Goal: Information Seeking & Learning: Check status

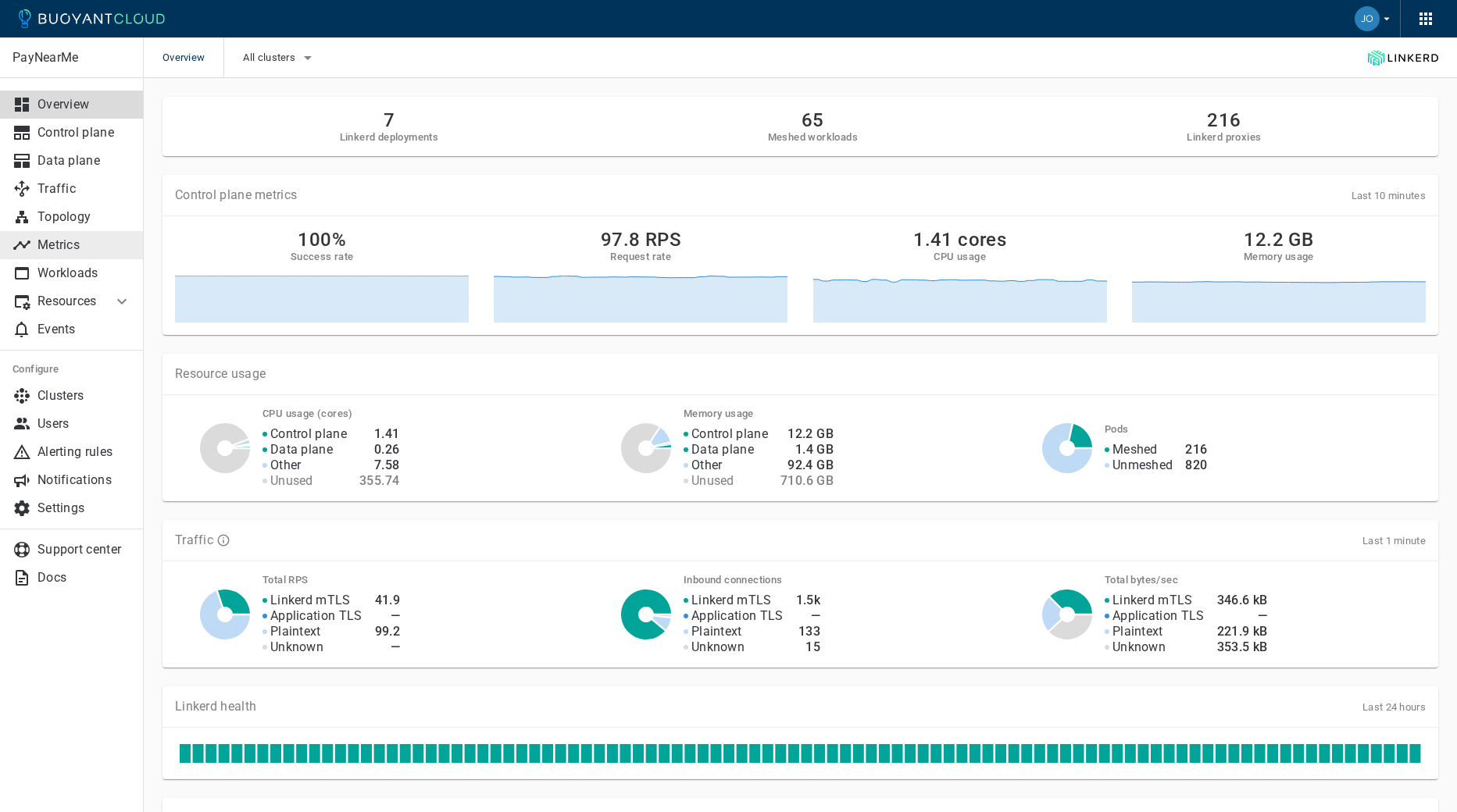
click at [59, 249] on p "Metrics" at bounding box center [84, 245] width 94 height 16
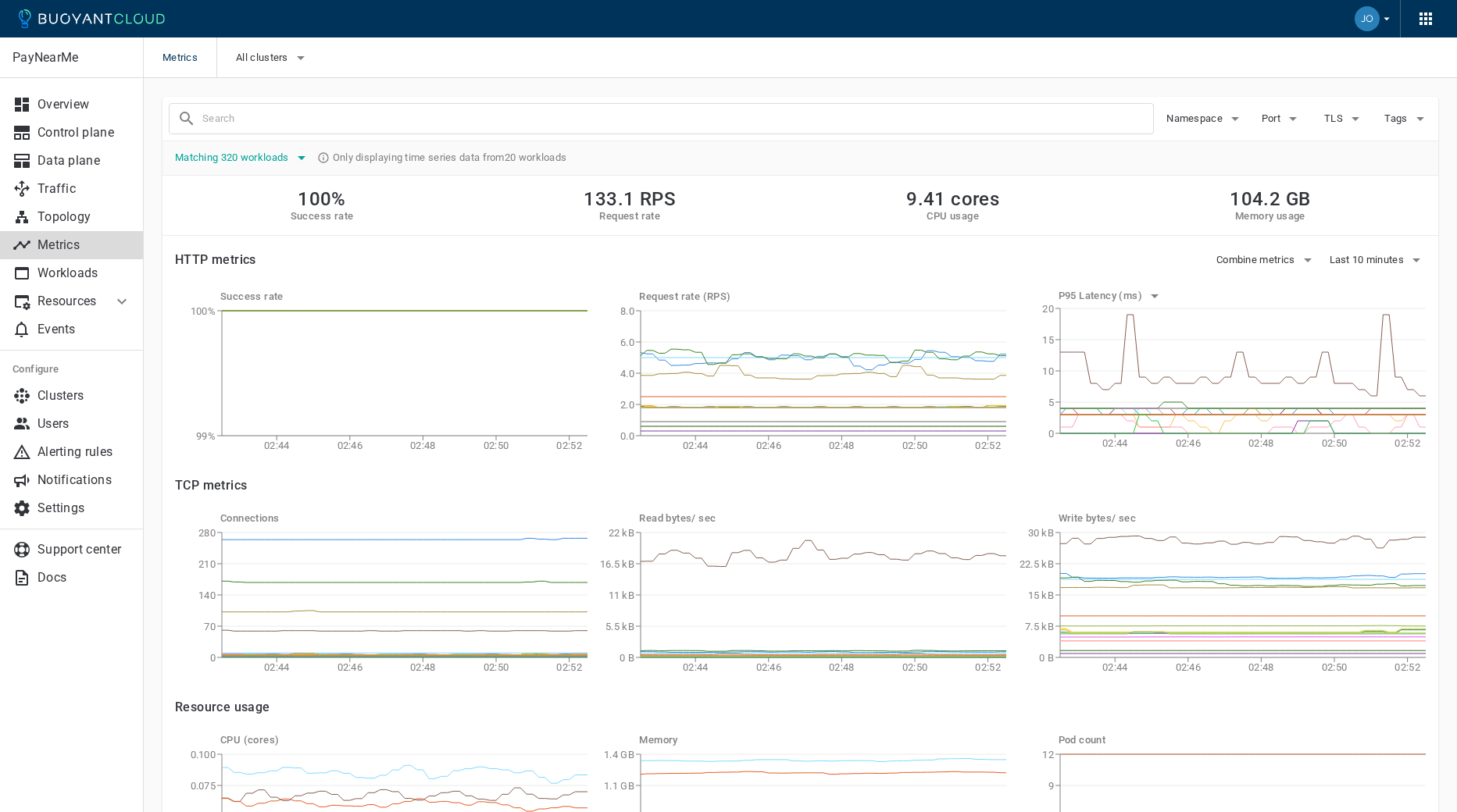
click at [285, 155] on span "Matching 320 workloads" at bounding box center [233, 157] width 117 height 12
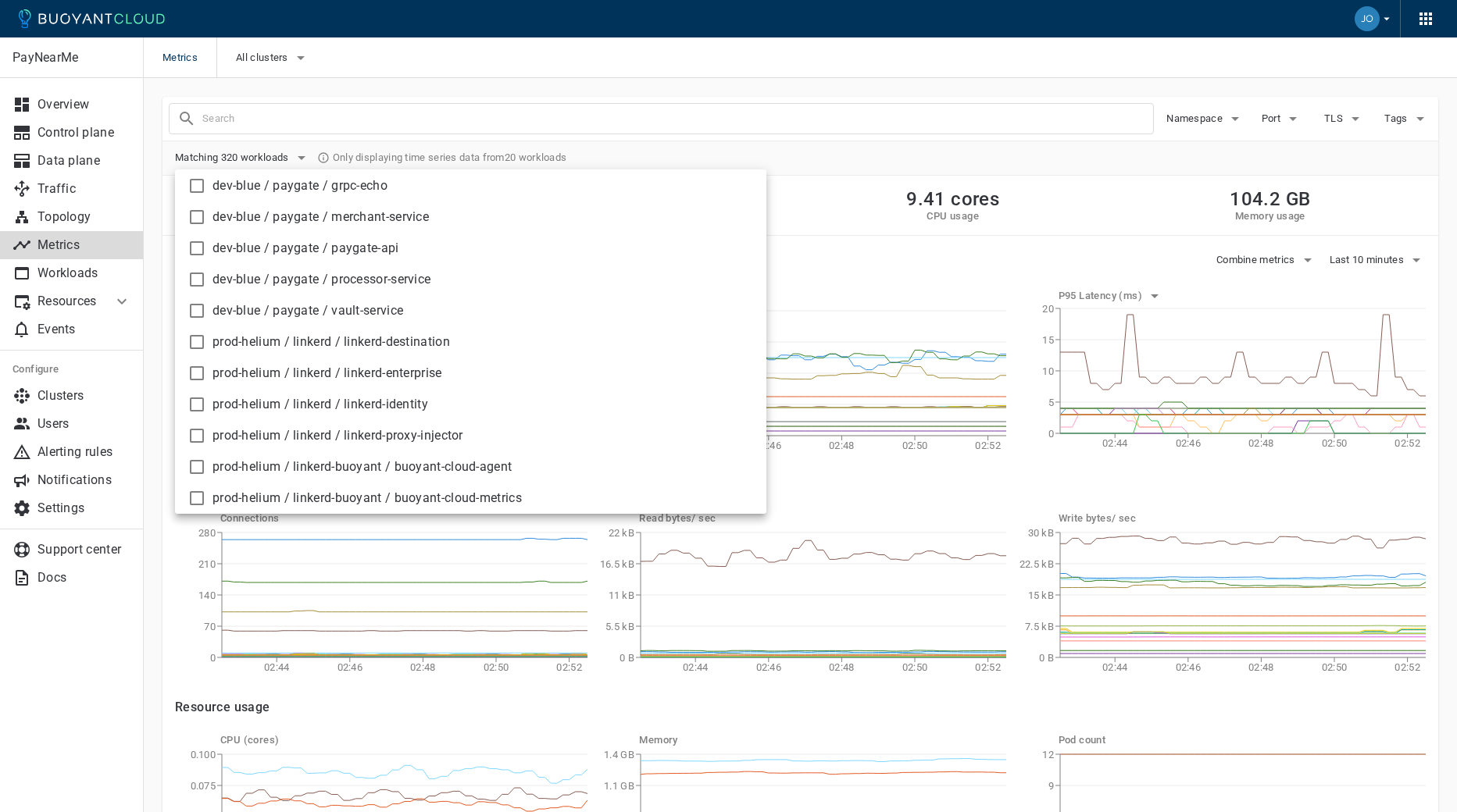
scroll to position [267, 0]
click at [256, 47] on div at bounding box center [728, 406] width 1457 height 812
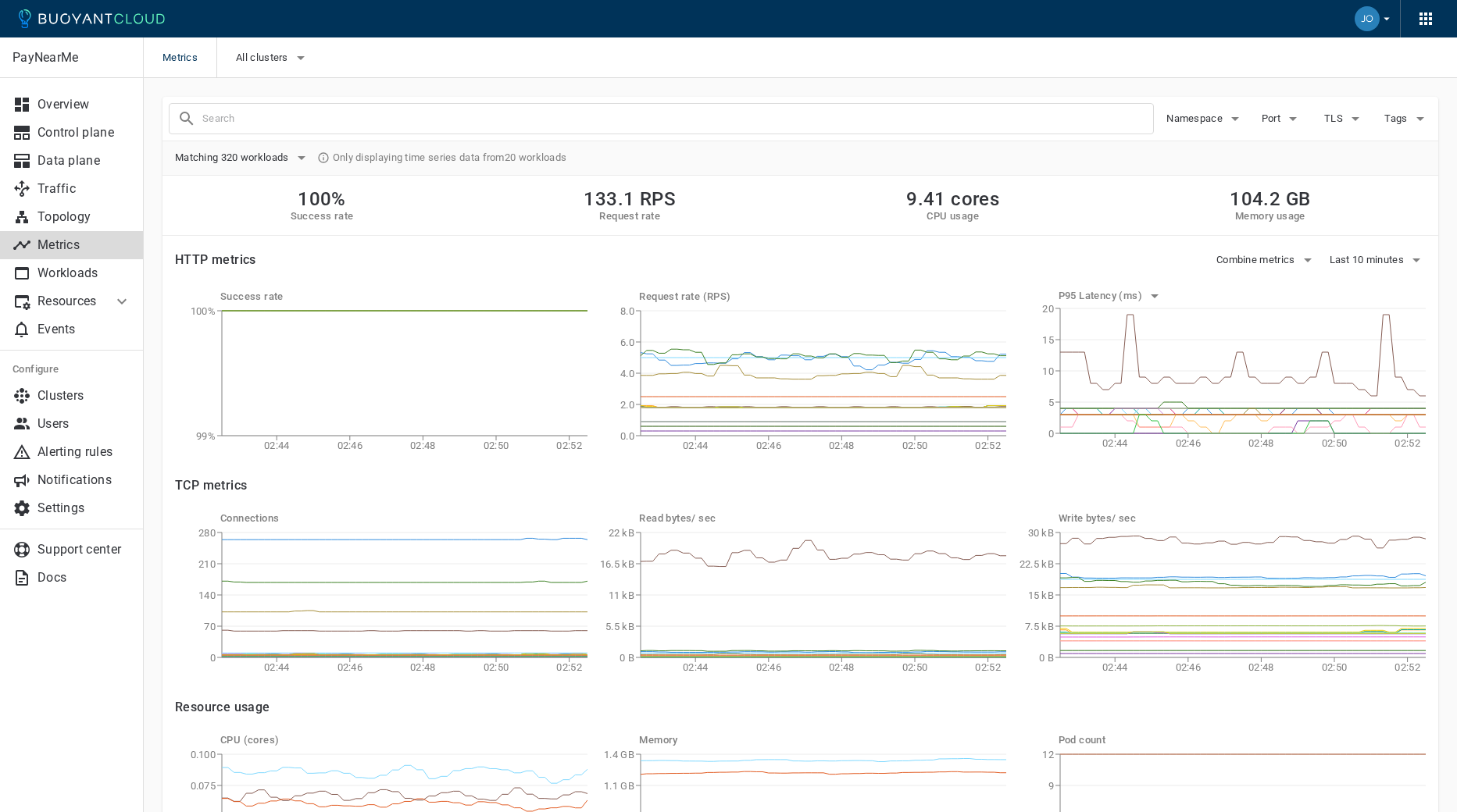
click at [256, 52] on span "All clusters" at bounding box center [263, 58] width 55 height 12
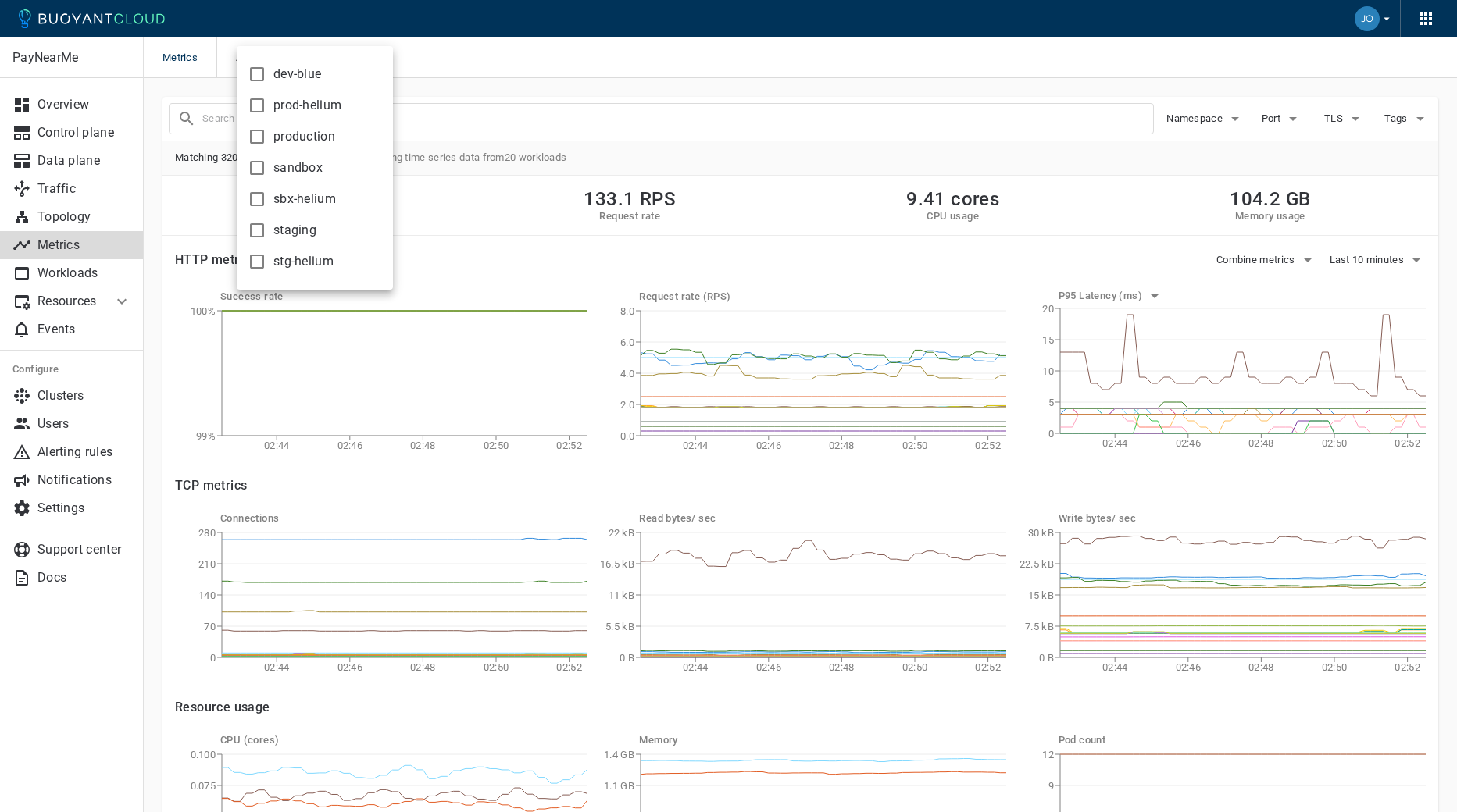
click at [281, 139] on span "production" at bounding box center [304, 137] width 62 height 16
click at [266, 139] on input "production" at bounding box center [257, 136] width 18 height 18
checkbox input "true"
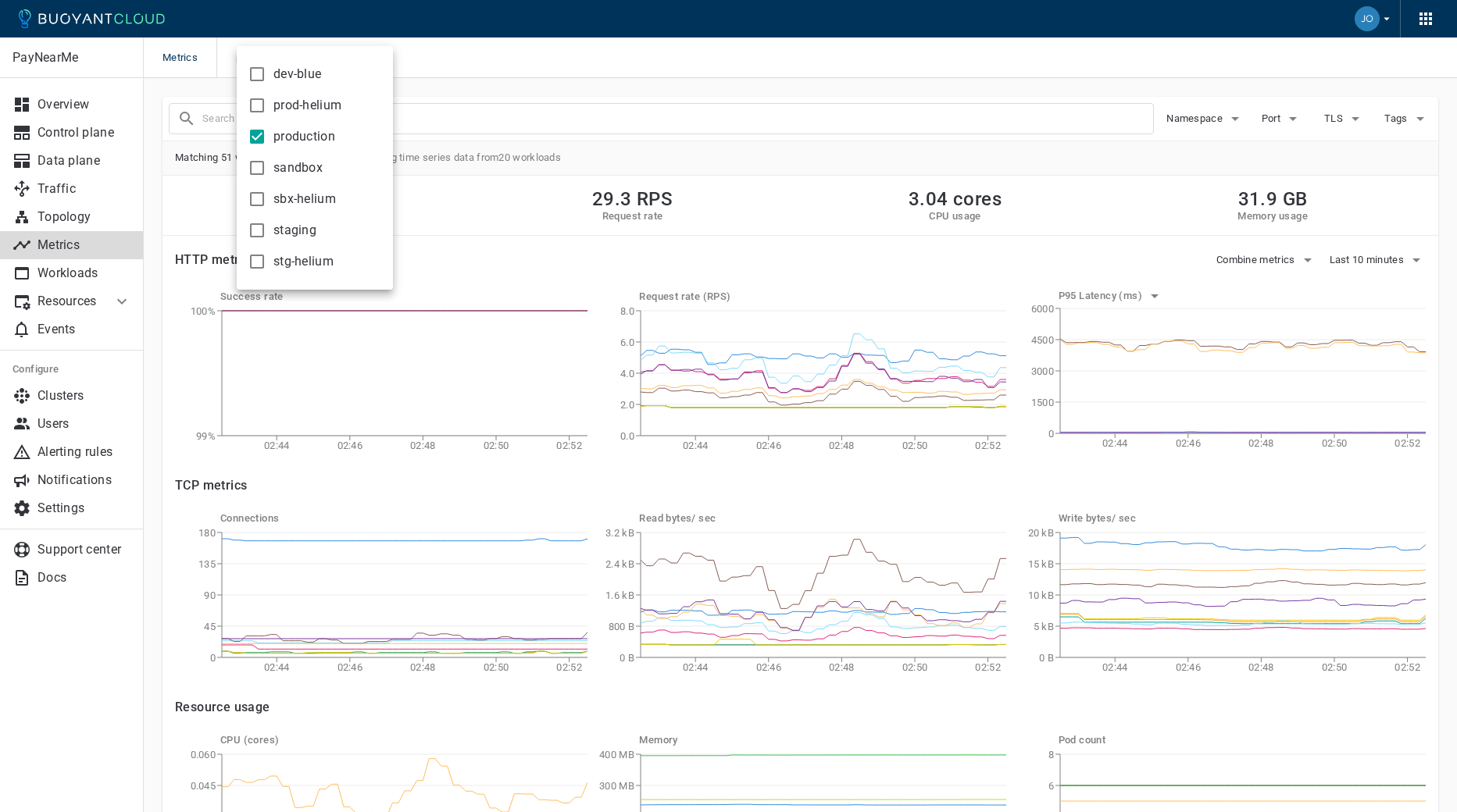
click at [640, 53] on div at bounding box center [728, 406] width 1457 height 812
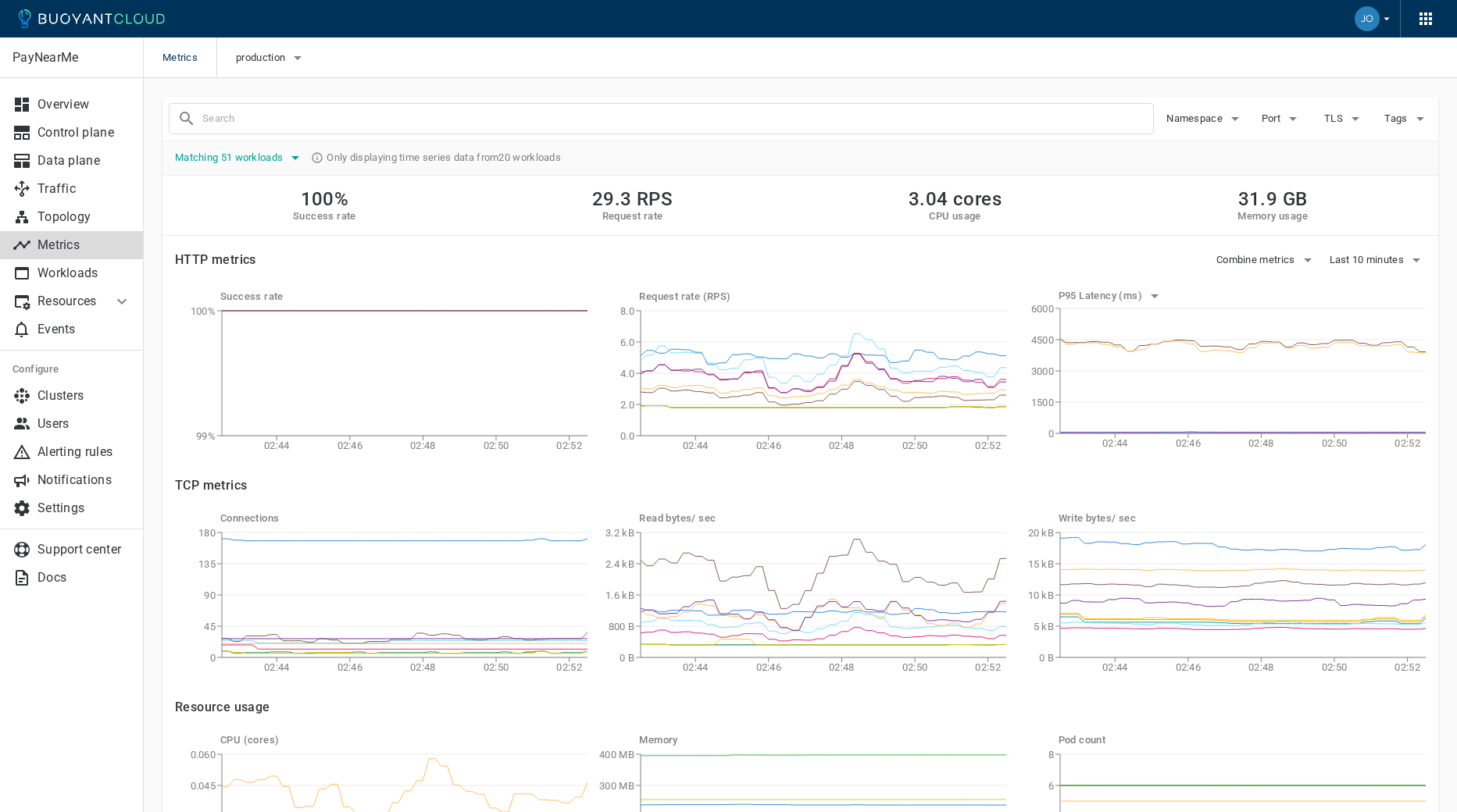
click at [242, 158] on span "Matching 51 workloads" at bounding box center [230, 157] width 111 height 12
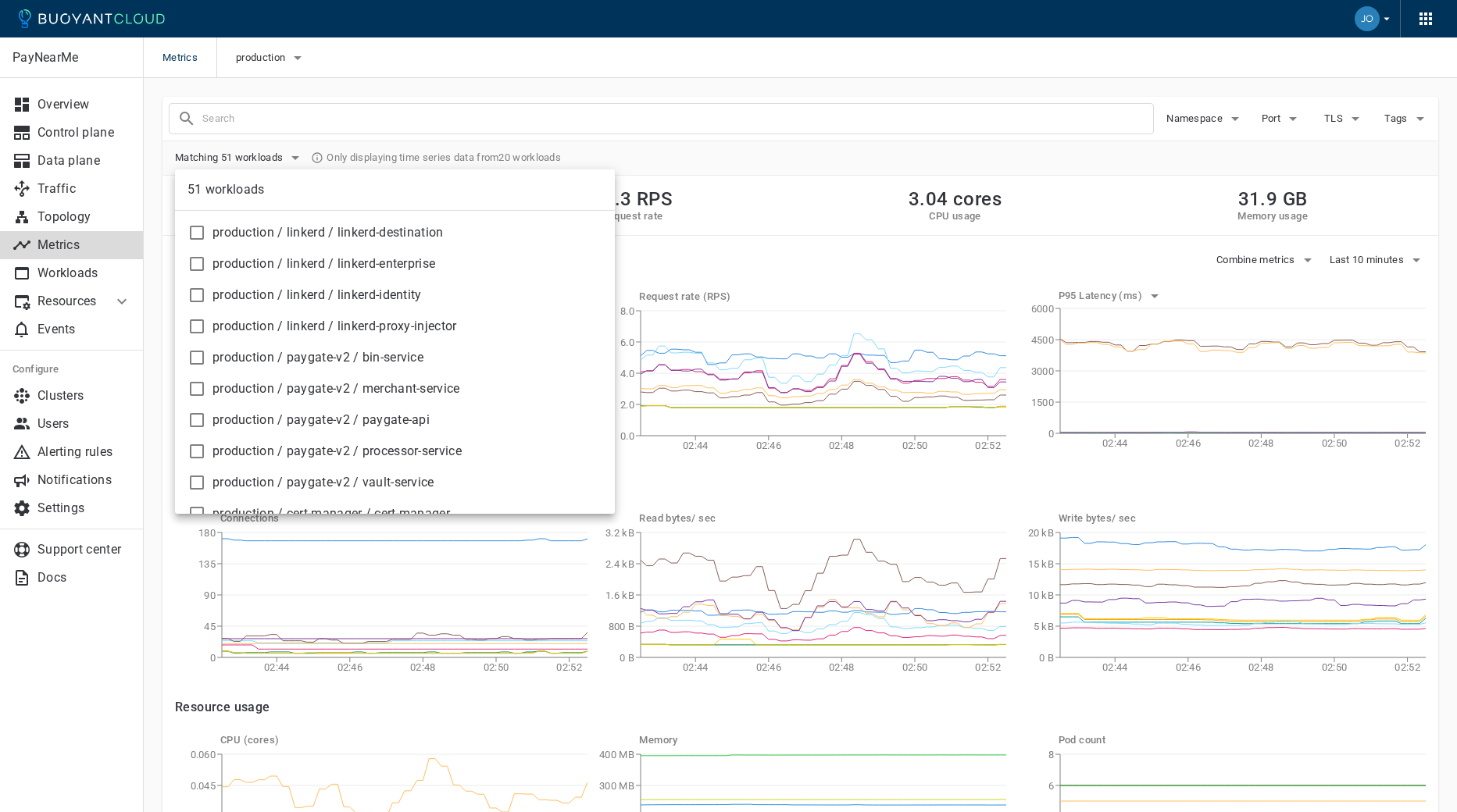
click at [193, 359] on input "checkbox" at bounding box center [196, 357] width 18 height 18
checkbox input "true"
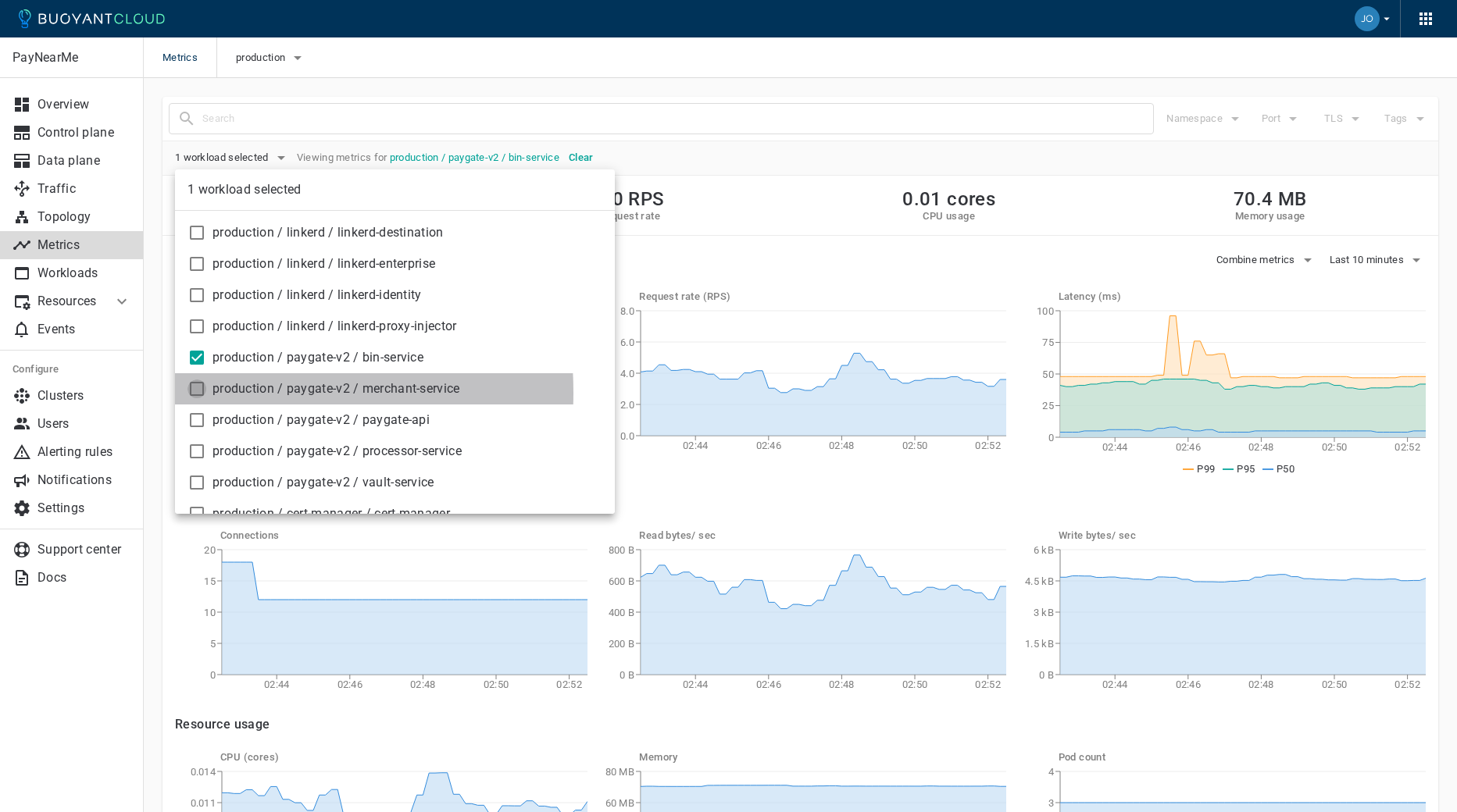
click at [193, 393] on input "checkbox" at bounding box center [196, 388] width 18 height 18
checkbox input "true"
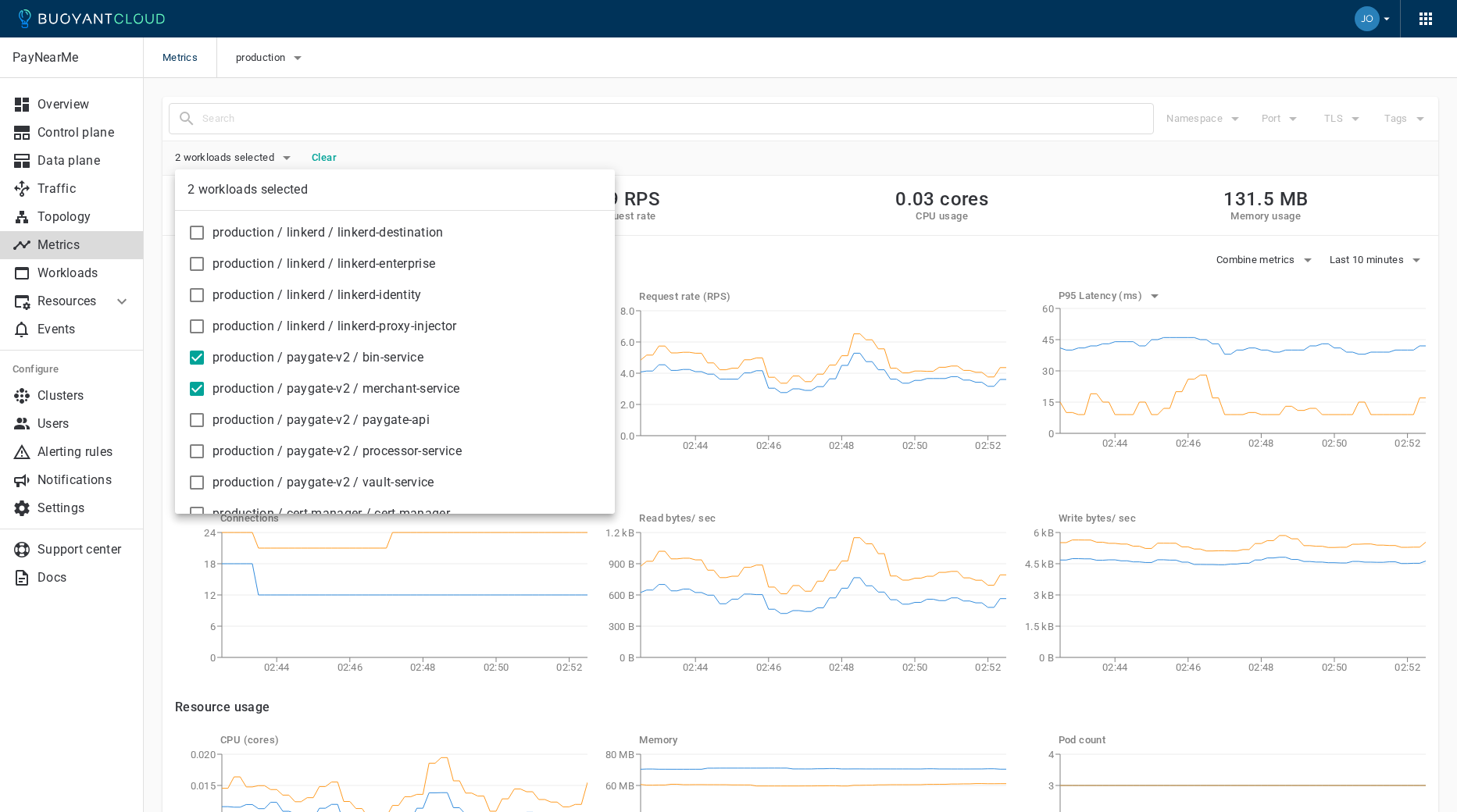
click at [197, 426] on input "checkbox" at bounding box center [196, 419] width 18 height 18
checkbox input "true"
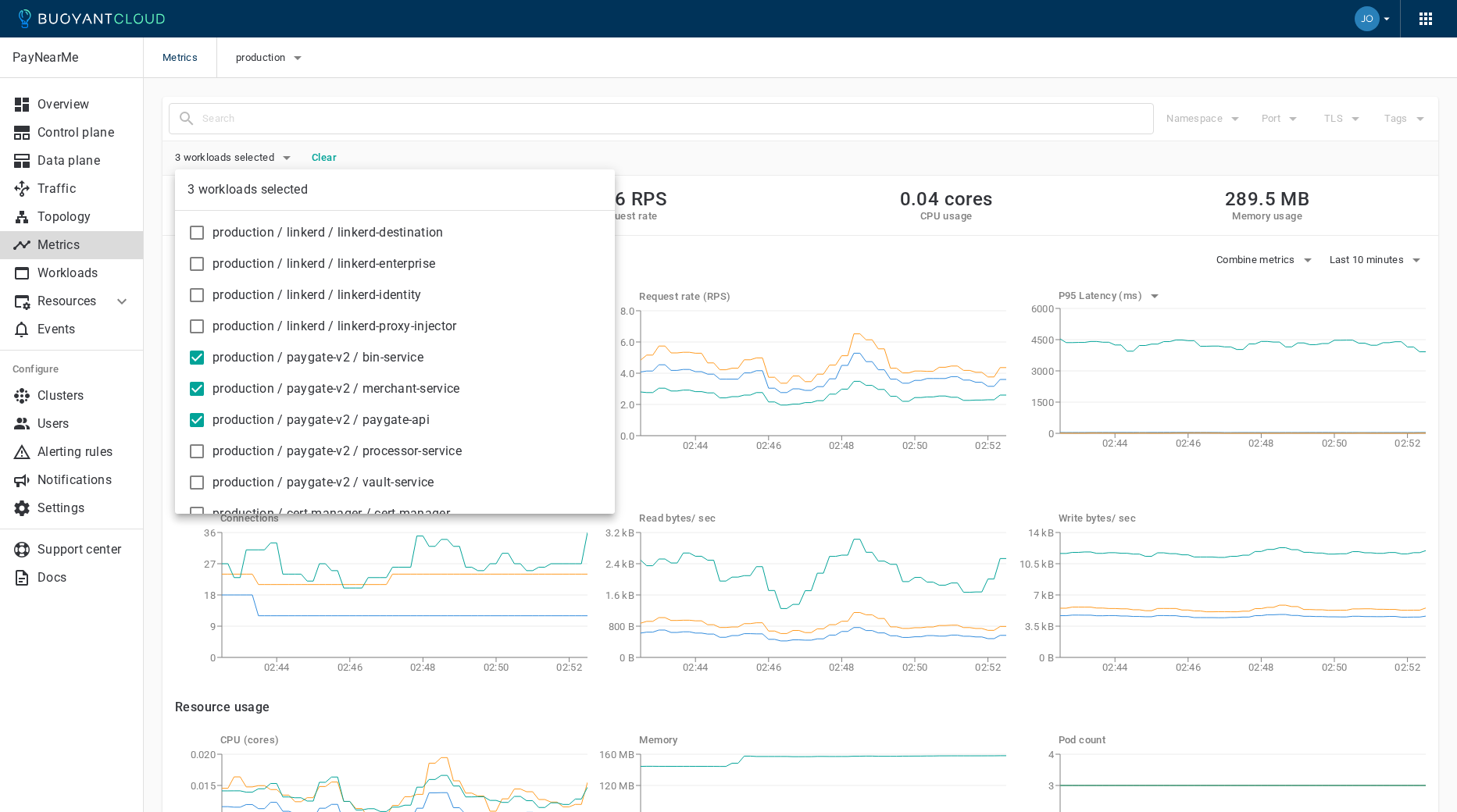
click at [199, 451] on input "checkbox" at bounding box center [196, 451] width 18 height 18
checkbox input "true"
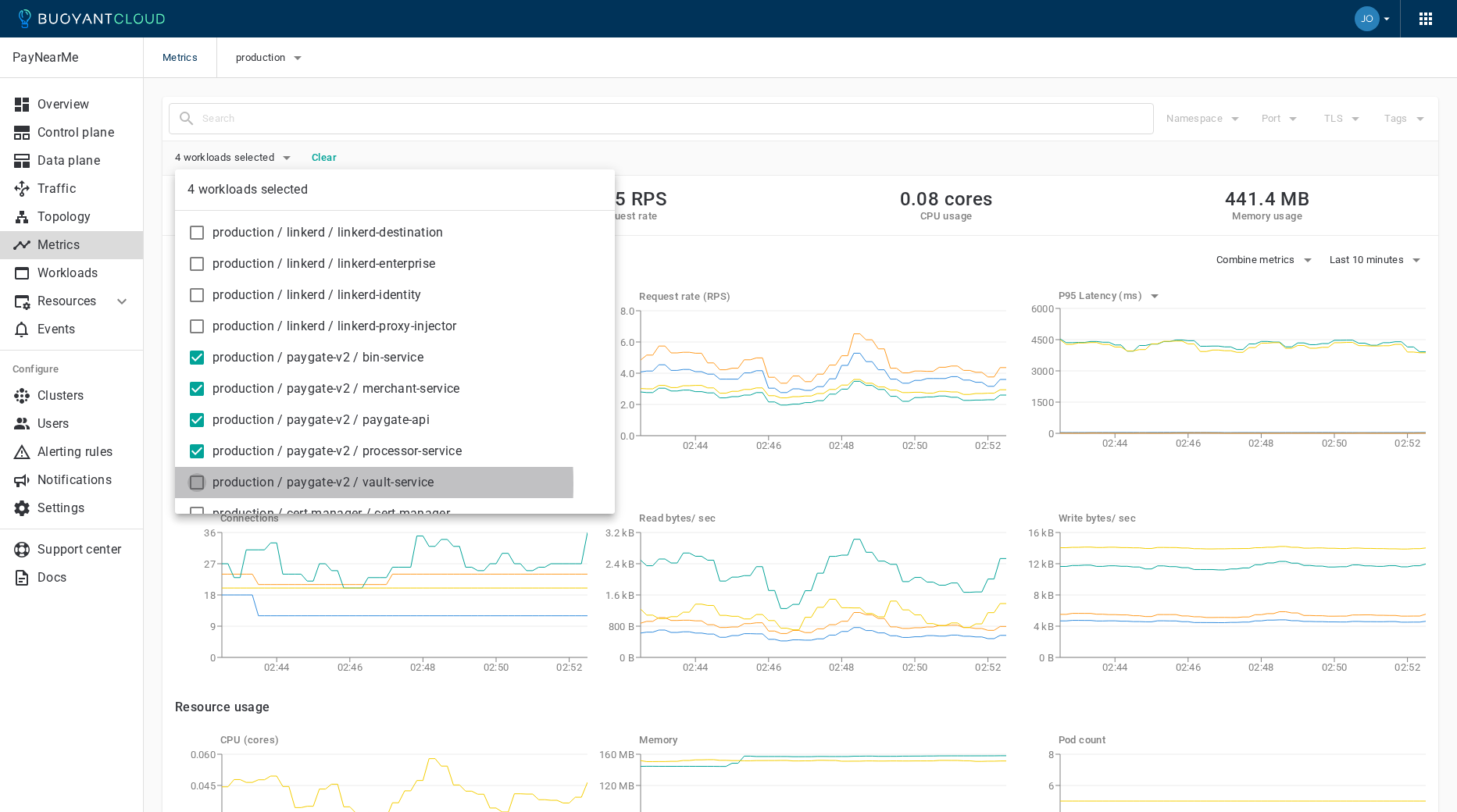
click at [196, 483] on input "checkbox" at bounding box center [196, 482] width 18 height 18
checkbox input "true"
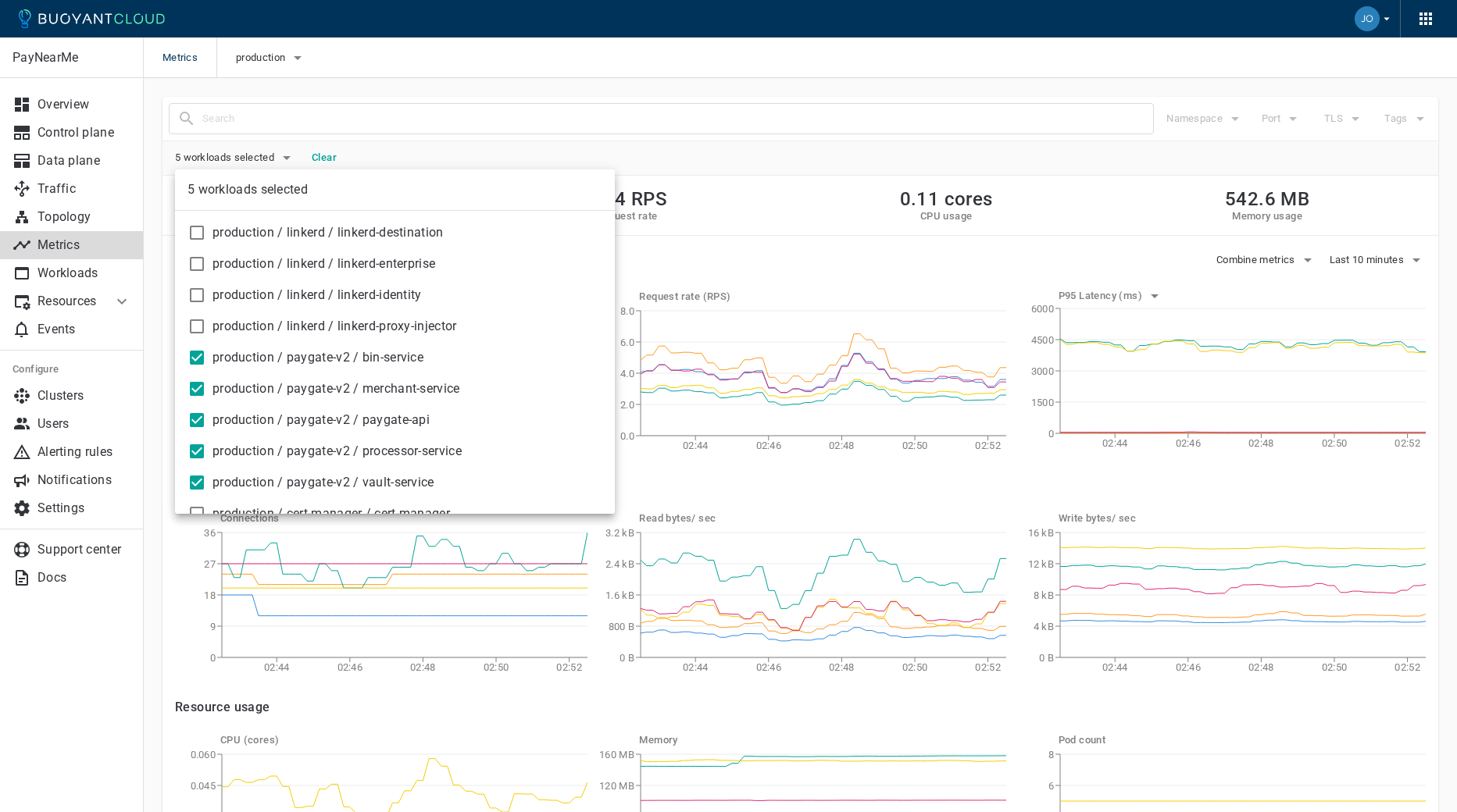
click at [727, 88] on div at bounding box center [728, 406] width 1457 height 812
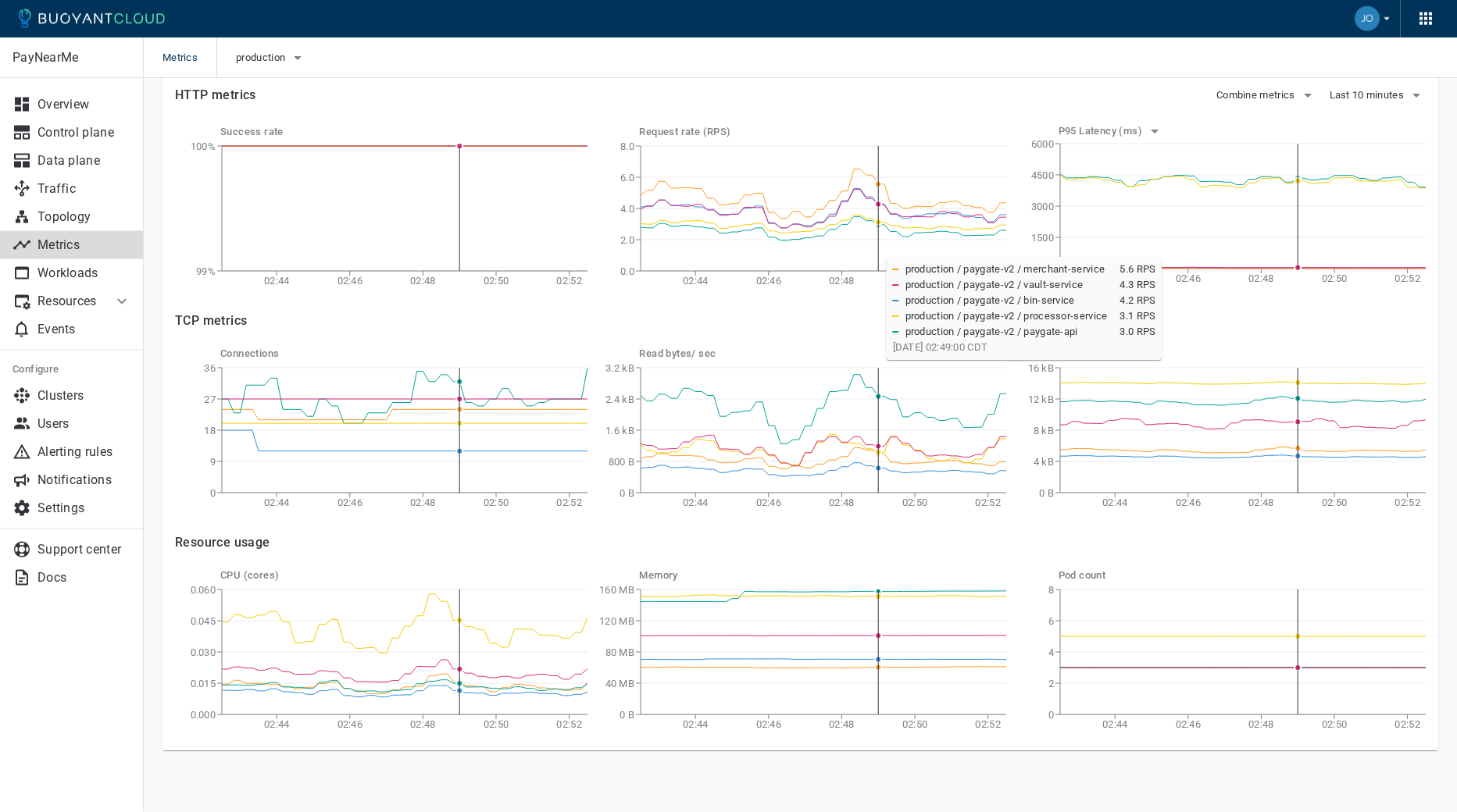
scroll to position [165, 0]
